Goal: Register for event/course

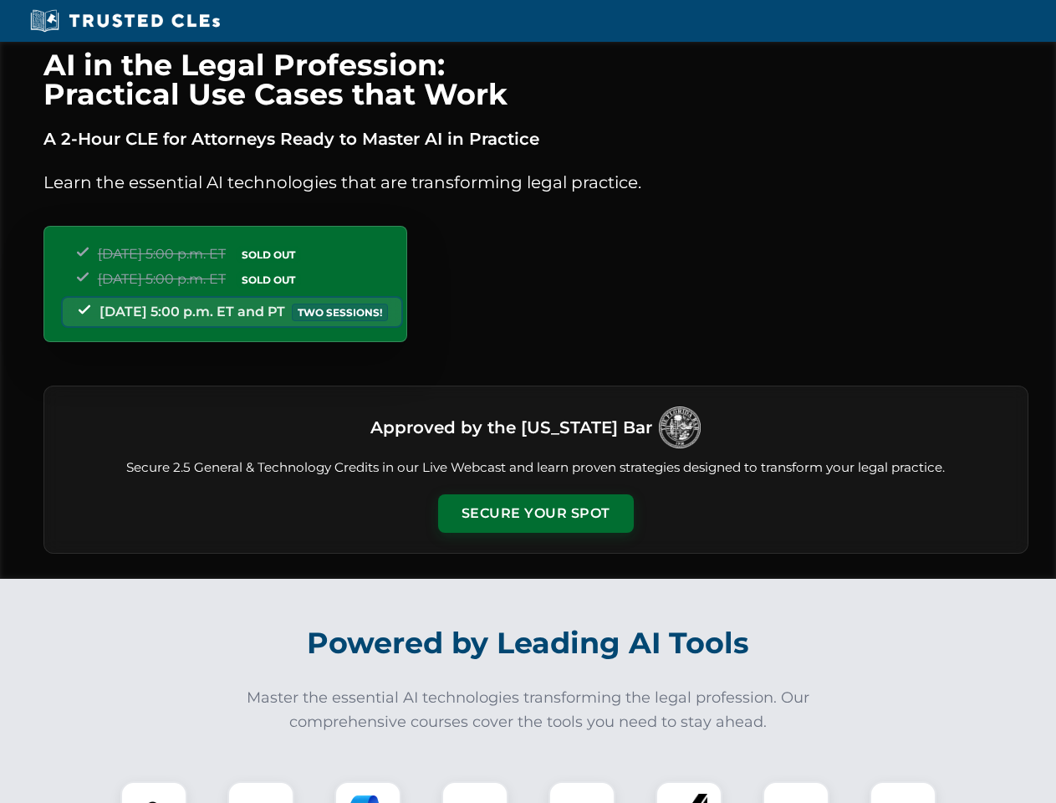
click at [535, 513] on button "Secure Your Spot" at bounding box center [536, 513] width 196 height 38
click at [154, 792] on img at bounding box center [154, 814] width 48 height 48
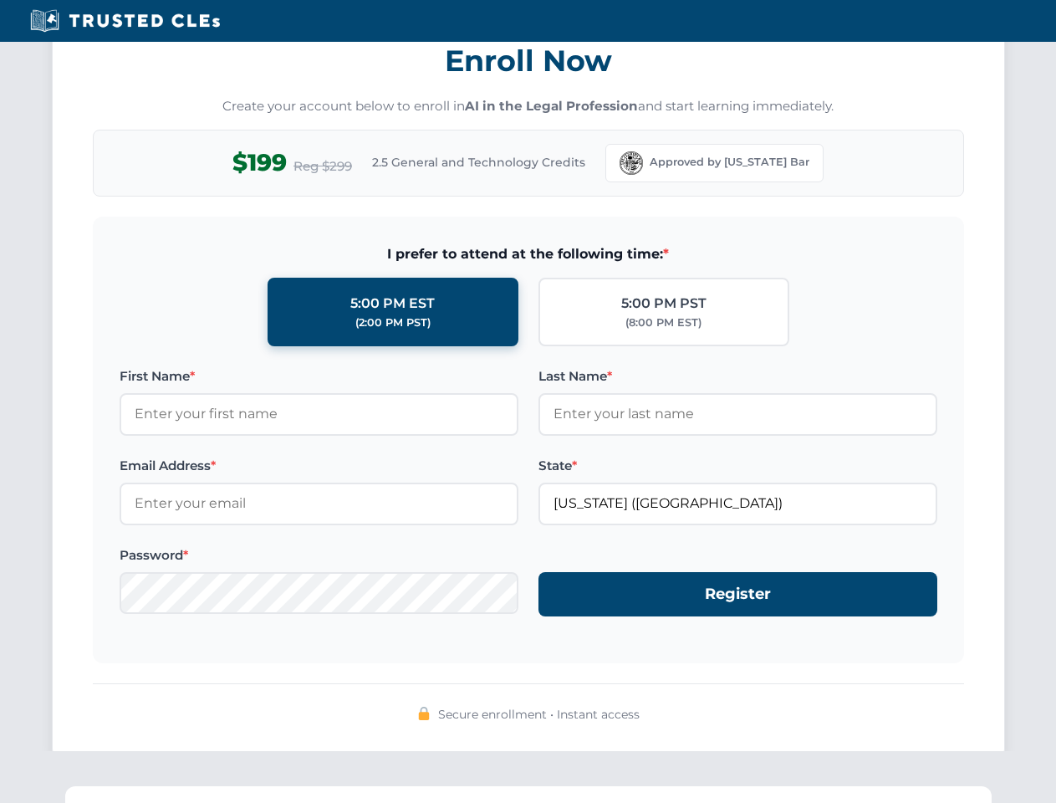
scroll to position [1641, 0]
